Goal: Information Seeking & Learning: Learn about a topic

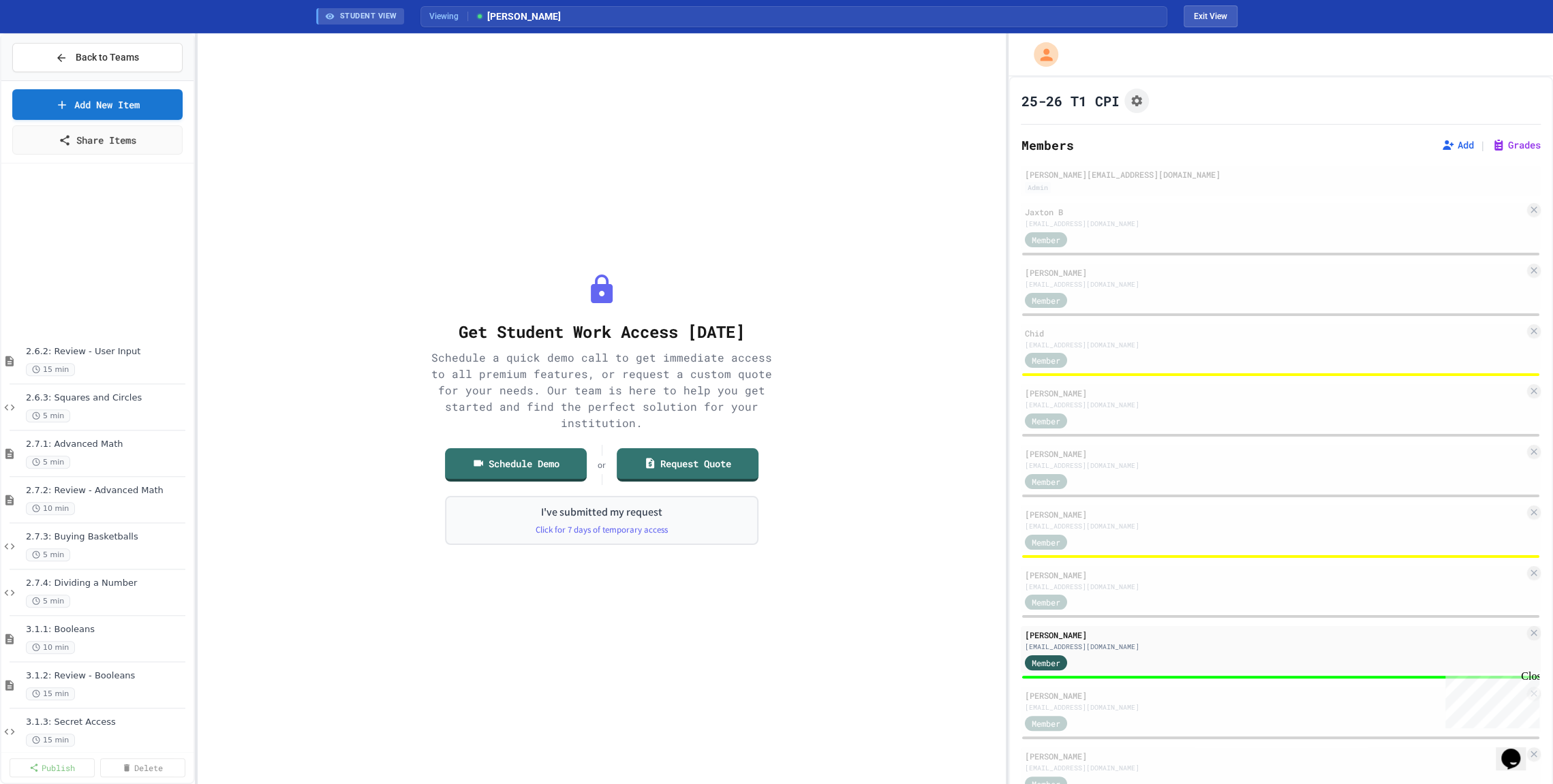
scroll to position [1378, 0]
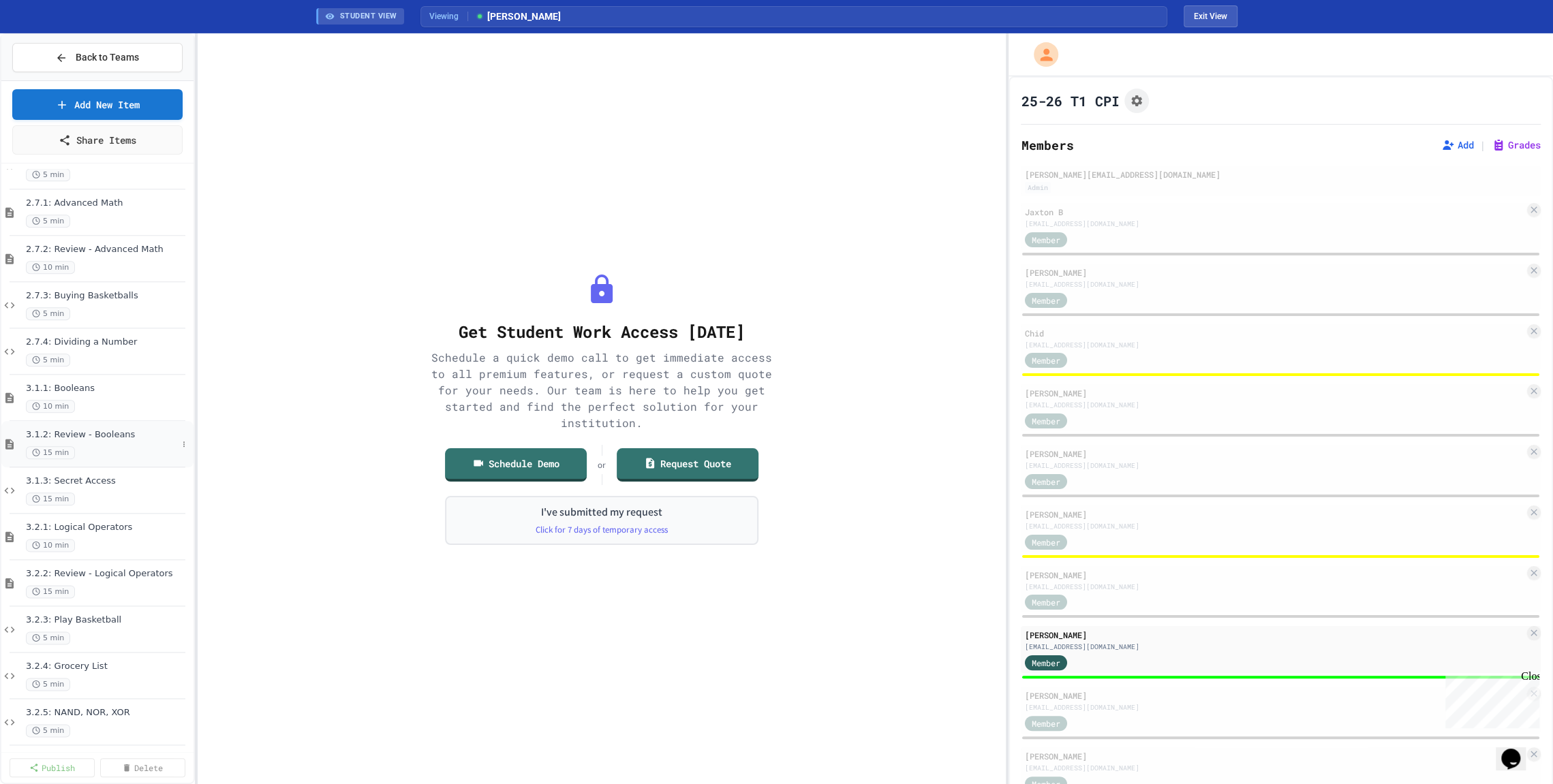
click at [106, 430] on span "3.1.2: Review - Booleans" at bounding box center [101, 434] width 151 height 11
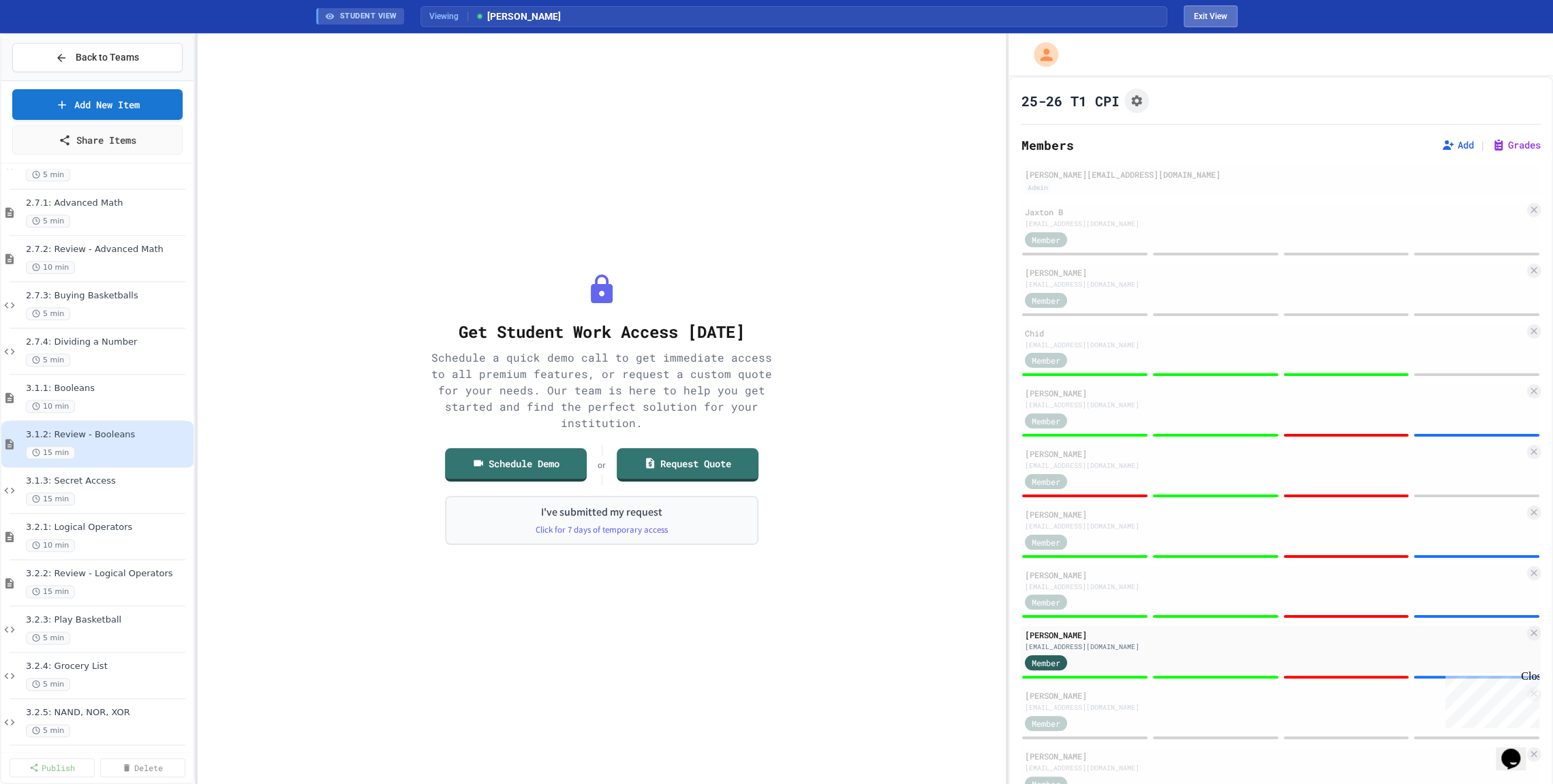
click at [1220, 19] on button "Exit View" at bounding box center [1210, 16] width 54 height 22
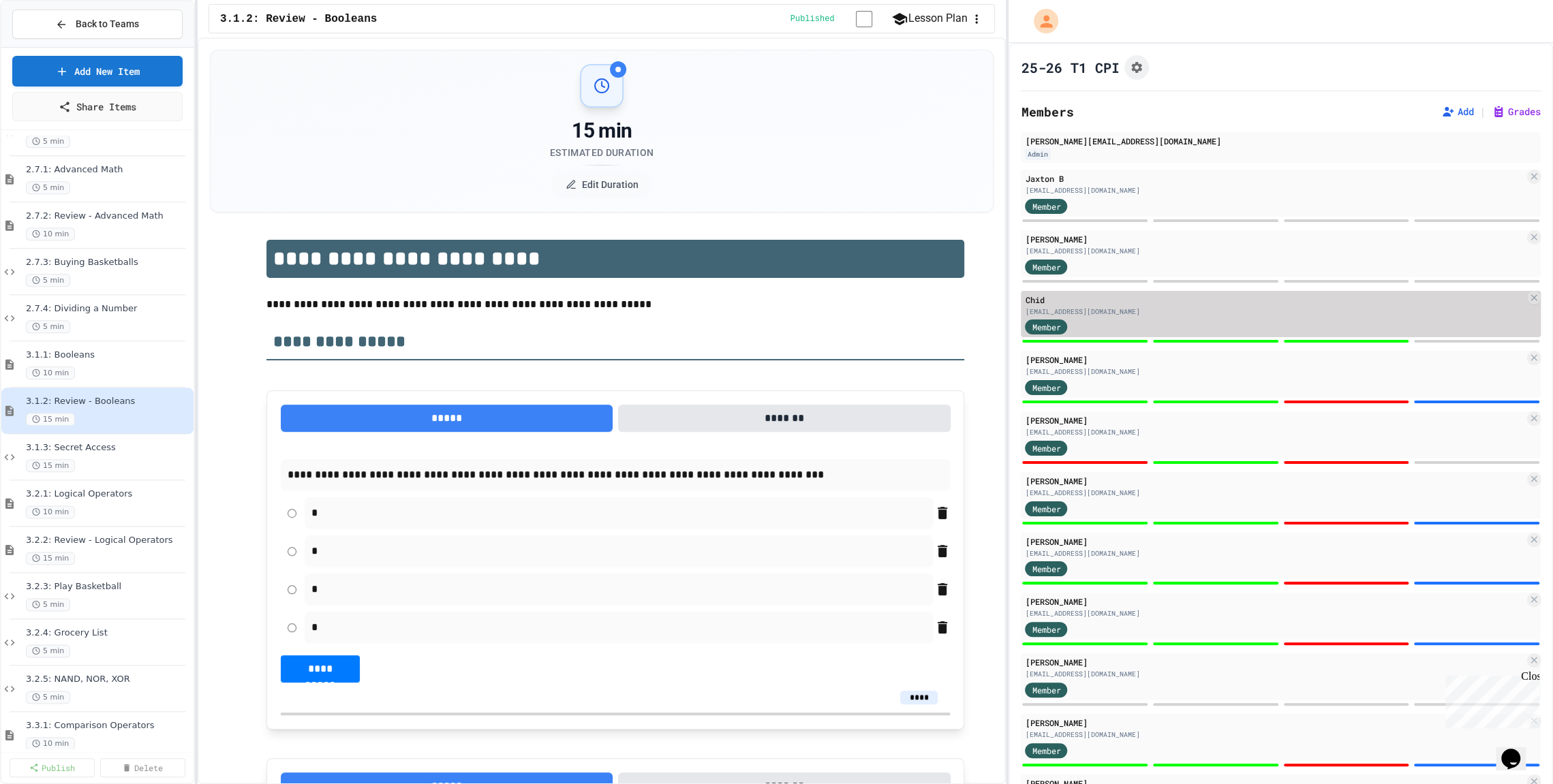
click at [1174, 328] on div "Member" at bounding box center [1275, 326] width 500 height 17
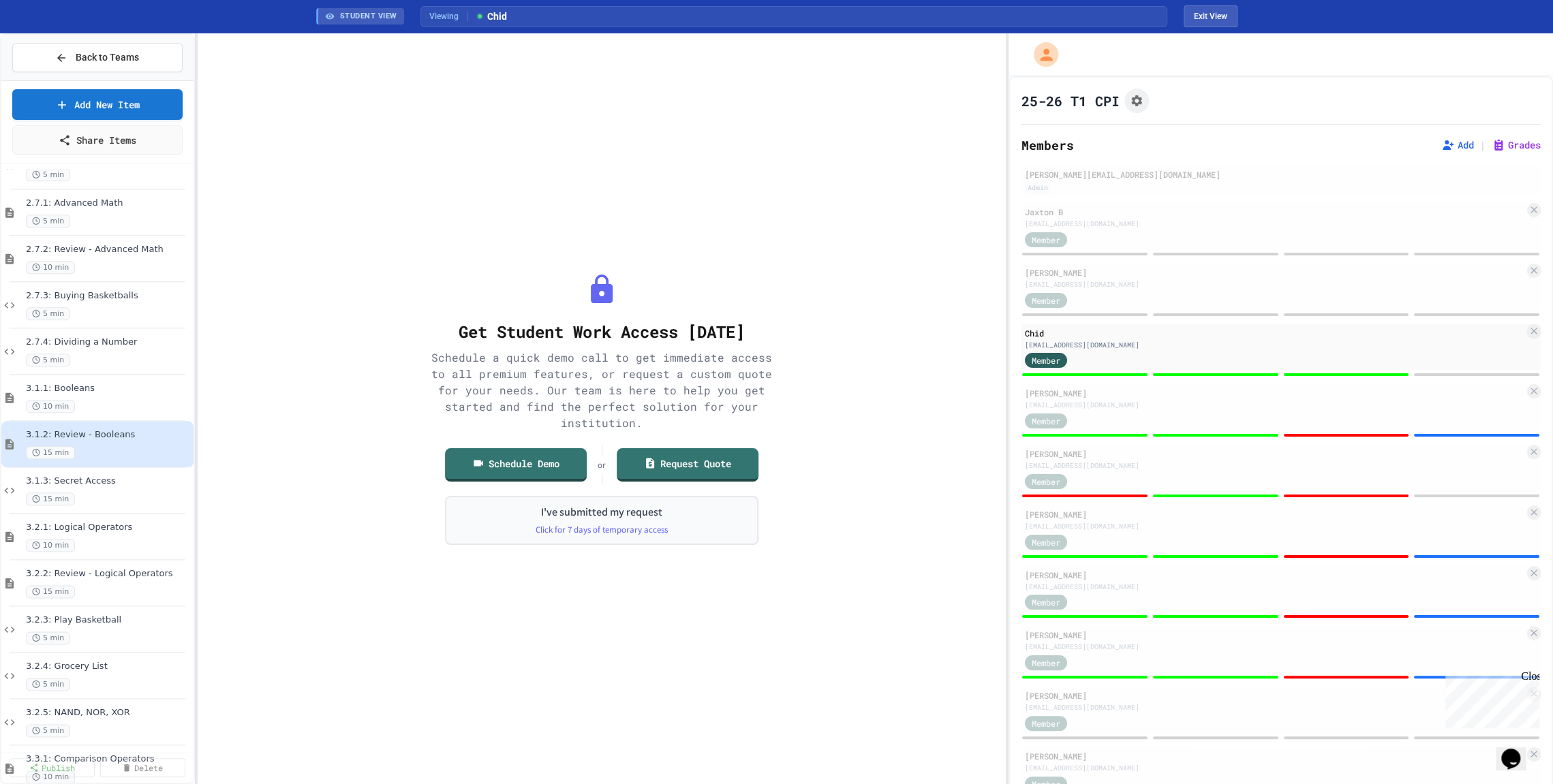
click at [446, 17] on span "Viewing" at bounding box center [449, 17] width 39 height 12
click at [375, 14] on span "STUDENT VIEW" at bounding box center [368, 16] width 57 height 11
click at [496, 17] on span "Chid" at bounding box center [491, 17] width 32 height 14
click at [1224, 17] on button "Exit View" at bounding box center [1210, 16] width 54 height 22
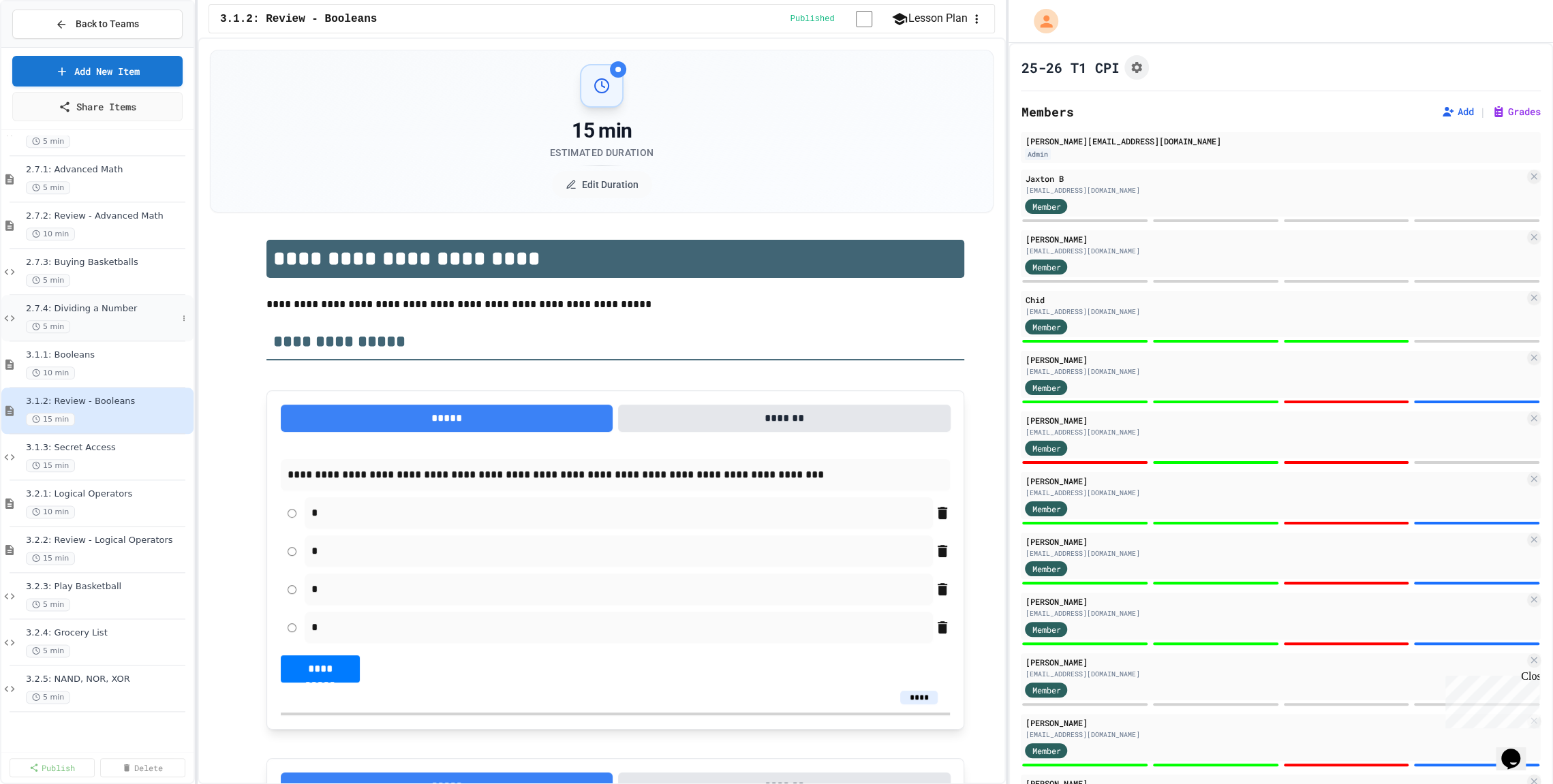
click at [110, 311] on span "2.7.4: Dividing a Number" at bounding box center [101, 308] width 151 height 11
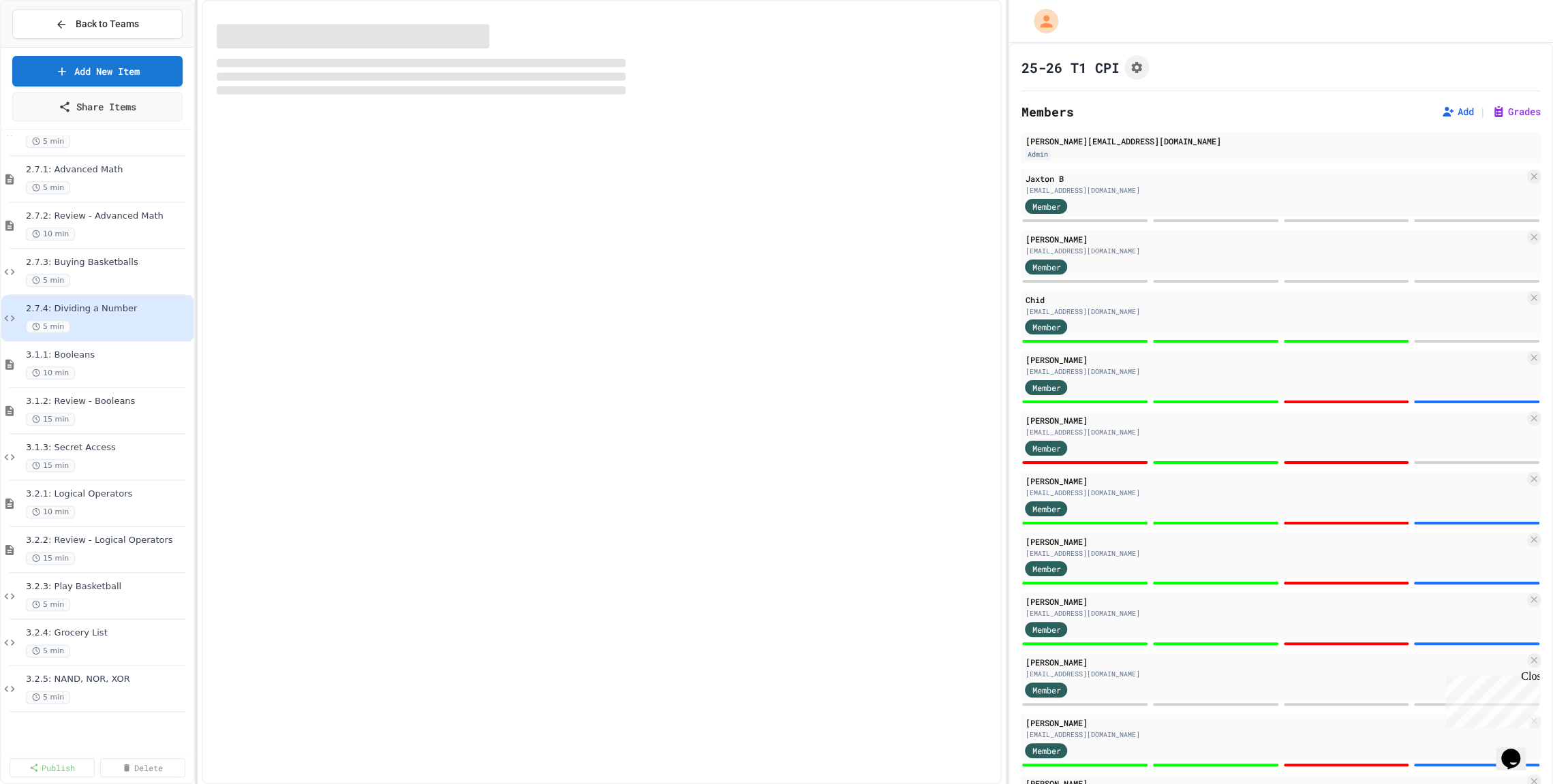
select select "***"
select select "*******"
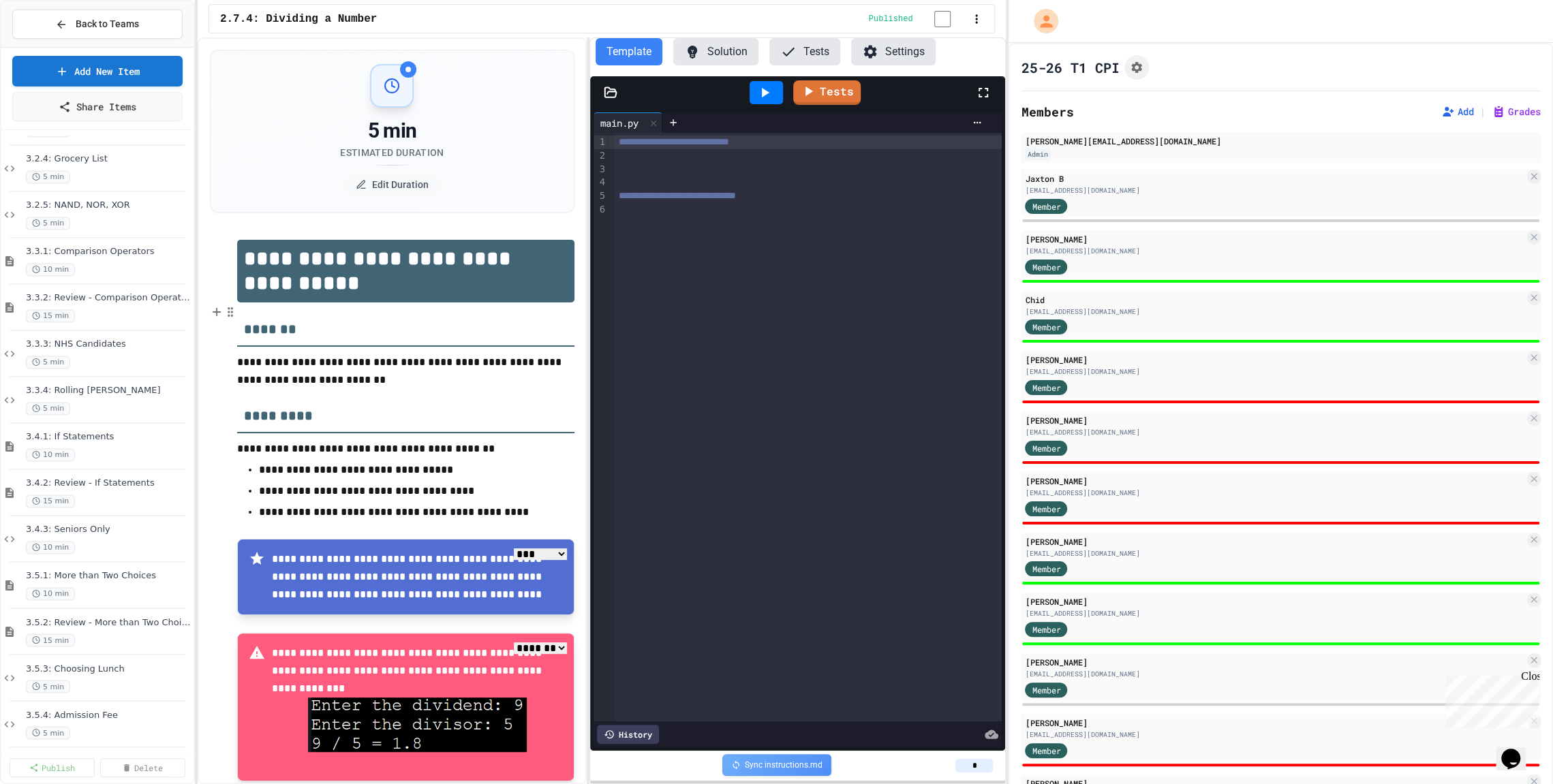
scroll to position [43, 0]
